Goal: Task Accomplishment & Management: Manage account settings

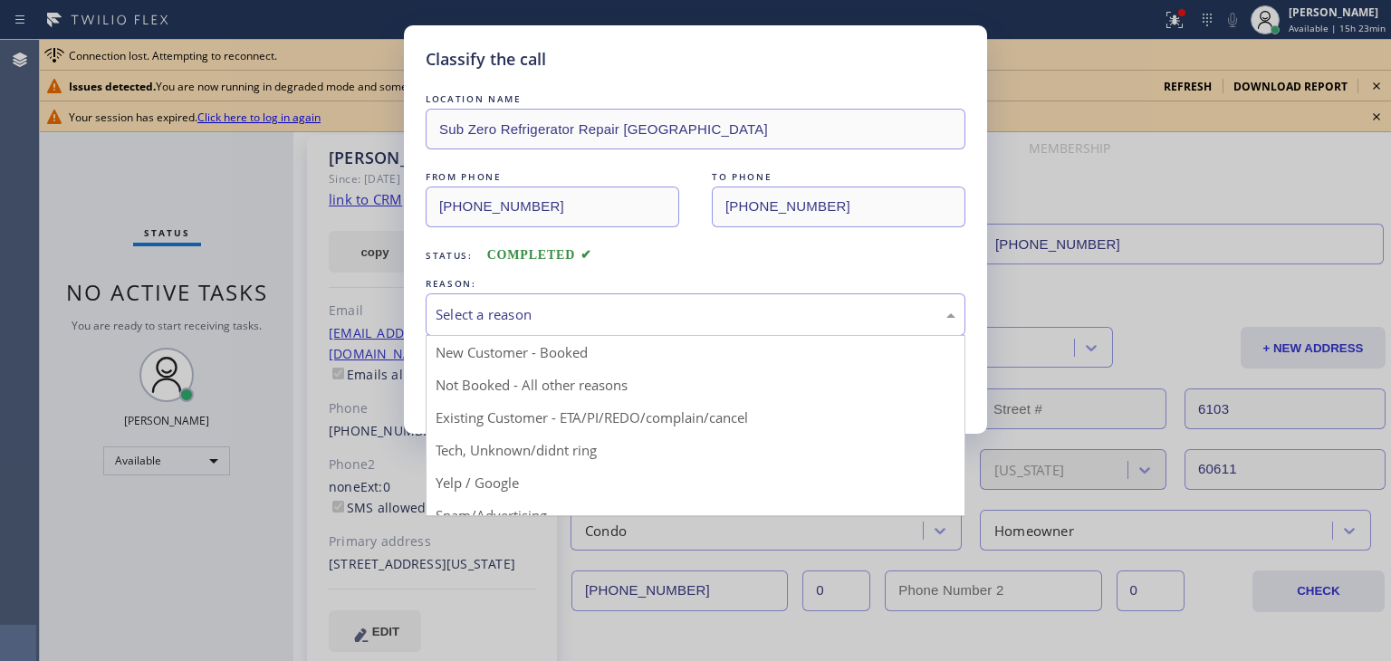
scroll to position [420, 0]
drag, startPoint x: 0, startPoint y: 0, endPoint x: 492, endPoint y: 374, distance: 618.3
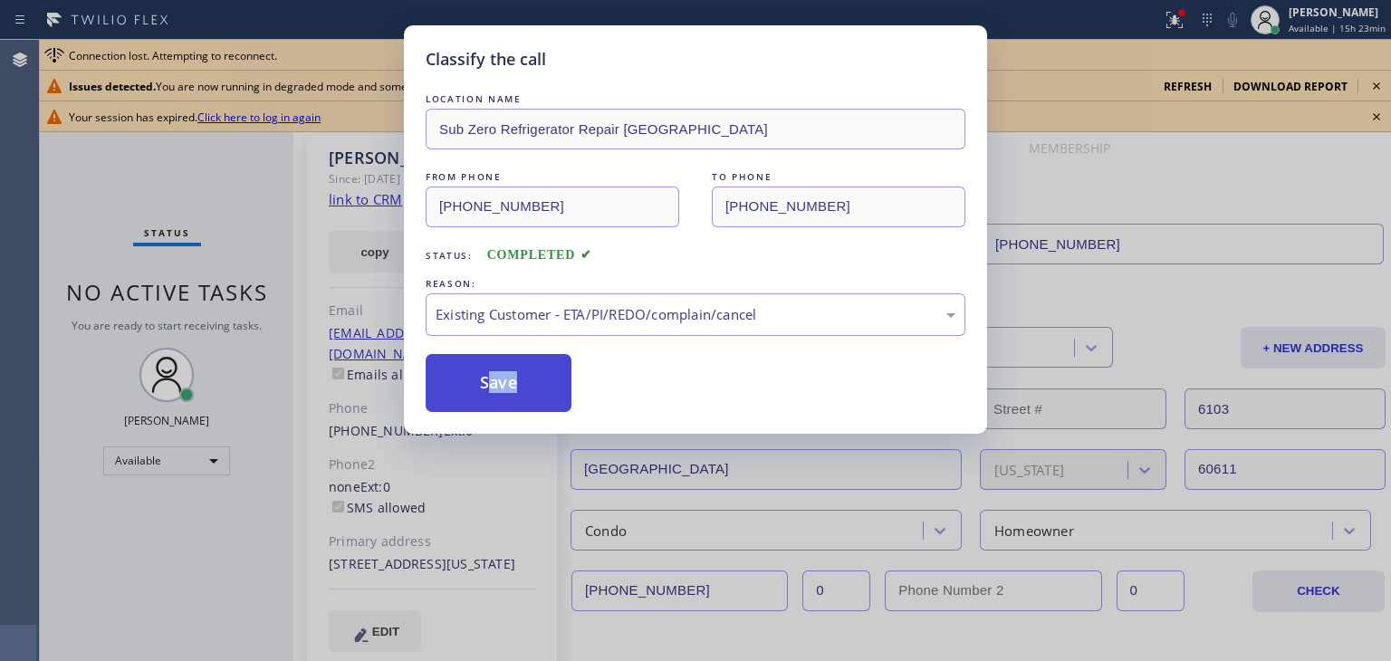
click at [492, 374] on button "Save" at bounding box center [498, 383] width 146 height 58
